Goal: Task Accomplishment & Management: Complete application form

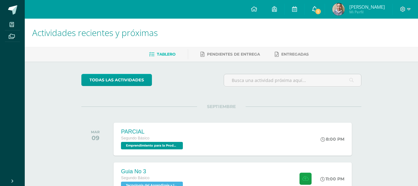
click at [325, 5] on link "1" at bounding box center [315, 9] width 20 height 19
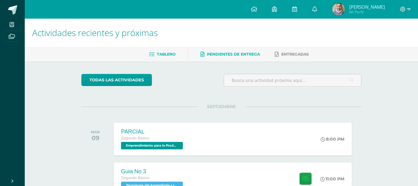
click at [211, 54] on span "Pendientes de entrega" at bounding box center [233, 54] width 53 height 5
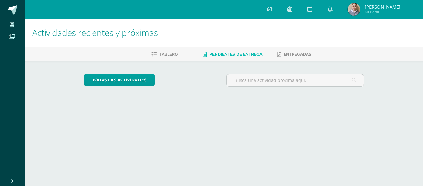
click at [167, 52] on span "Tablero" at bounding box center [168, 54] width 19 height 5
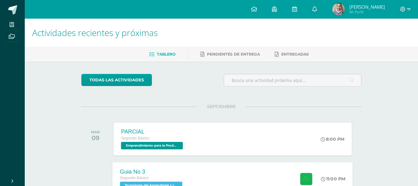
click at [305, 179] on icon at bounding box center [306, 178] width 7 height 5
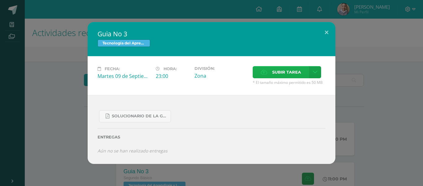
click at [304, 74] on label "Subir tarea" at bounding box center [281, 72] width 56 height 12
click at [0, 0] on input "Subir tarea" at bounding box center [0, 0] width 0 height 0
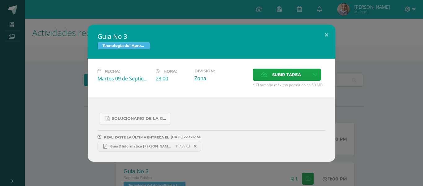
click at [160, 148] on span "Guía 3 Informática [PERSON_NAME] Clave25.pdf" at bounding box center [141, 145] width 68 height 5
click at [175, 143] on link "Guía 3 Informática [PERSON_NAME] Clave25.pdf 117.77KB" at bounding box center [149, 146] width 103 height 11
